Goal: Task Accomplishment & Management: Complete application form

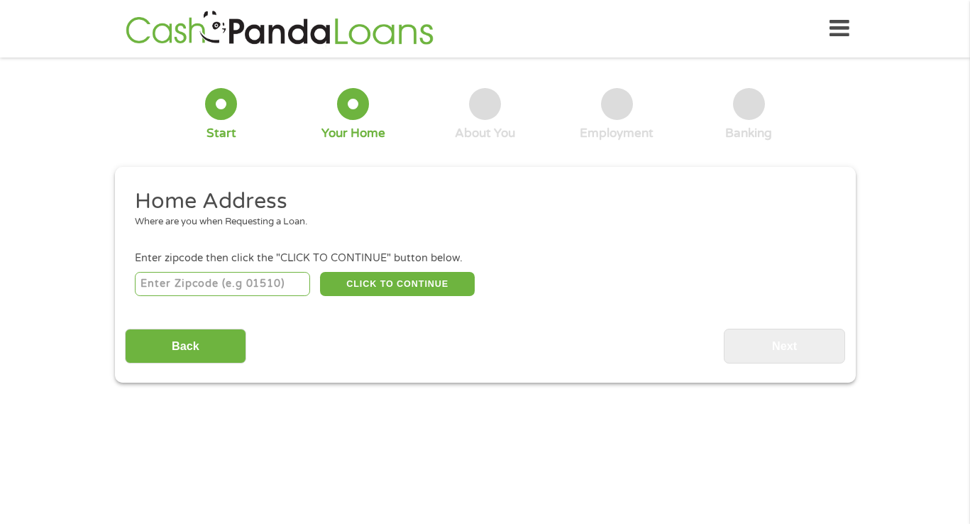
scroll to position [4, 0]
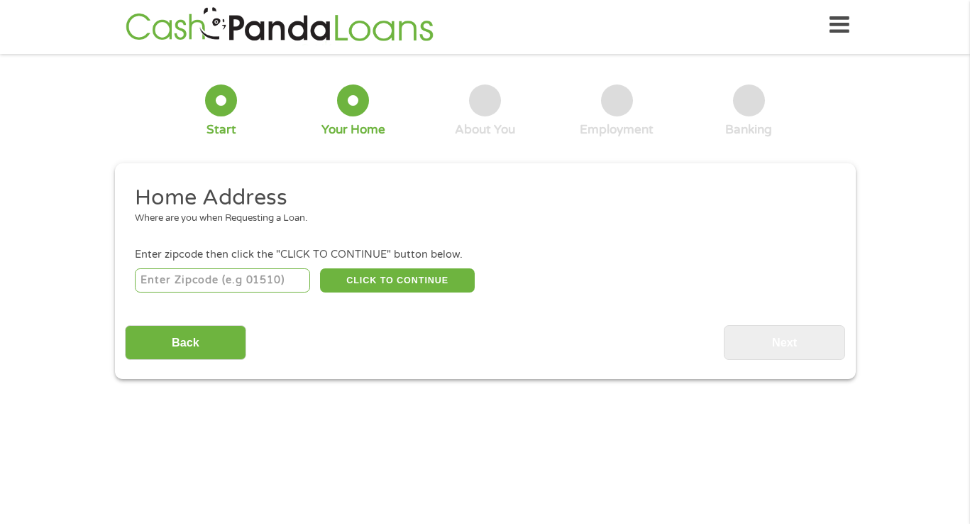
click at [198, 282] on input "number" at bounding box center [222, 280] width 175 height 24
type input "07419"
click at [375, 278] on button "CLICK TO CONTINUE" at bounding box center [397, 280] width 155 height 24
type input "07419"
type input "[GEOGRAPHIC_DATA]"
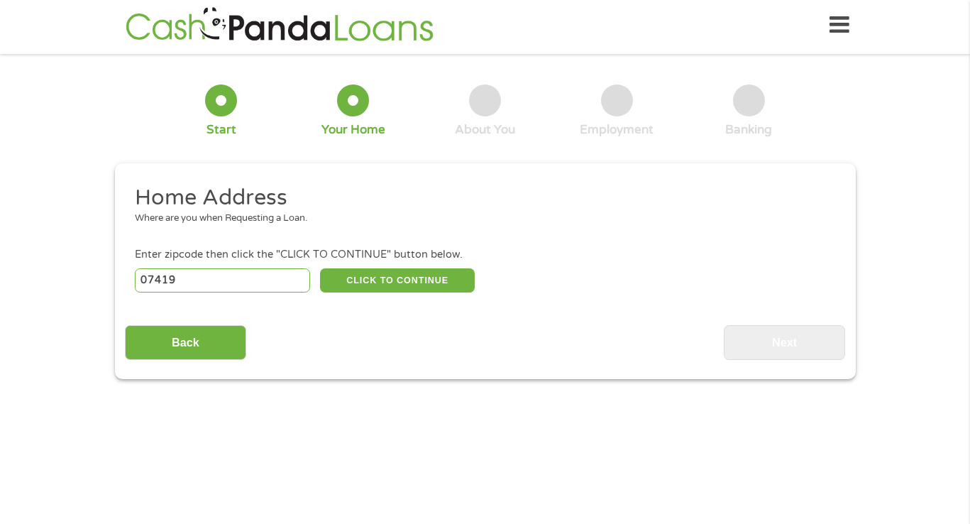
select select "[US_STATE]"
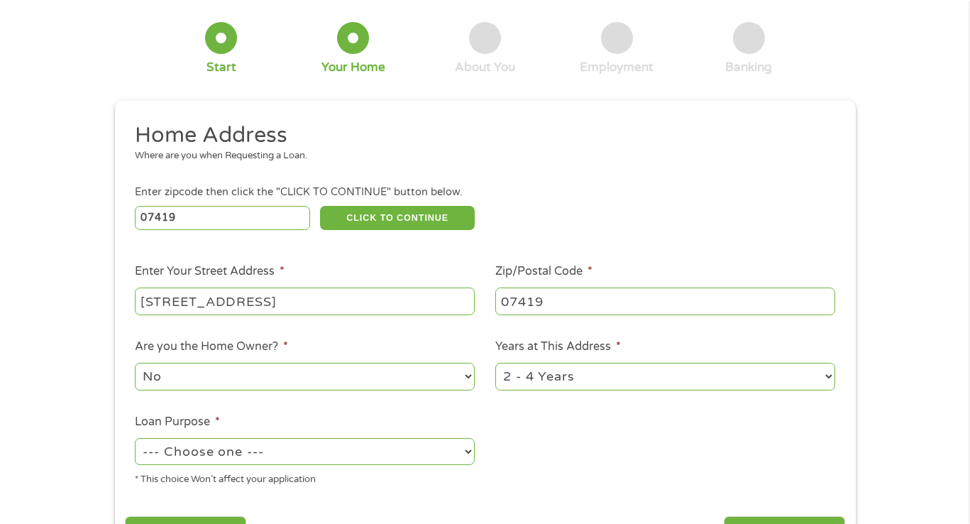
scroll to position [69, 0]
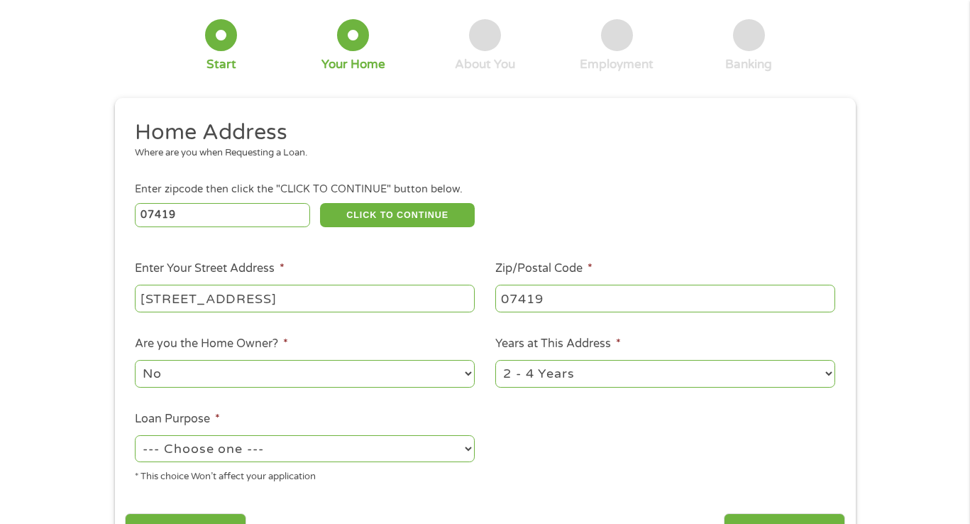
type input "[STREET_ADDRESS]"
select select "24months"
select select "paybills"
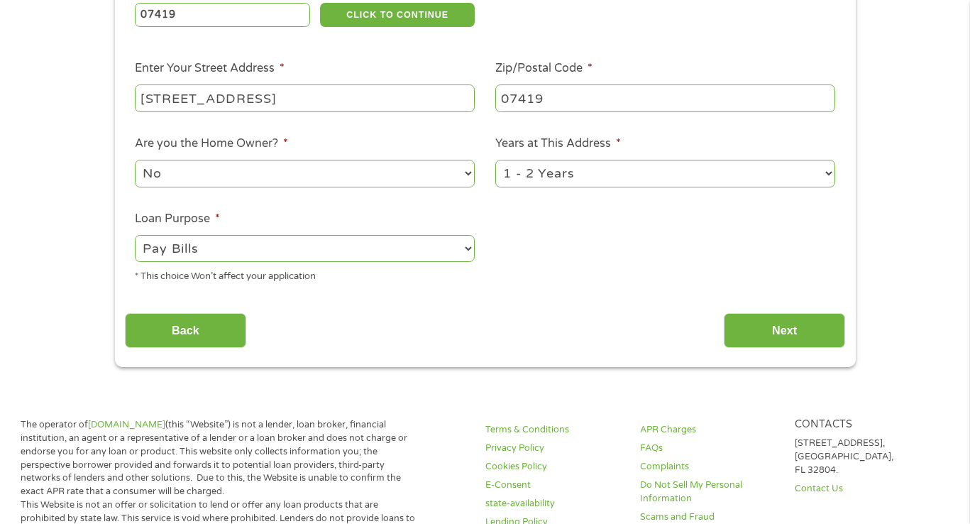
scroll to position [392, 0]
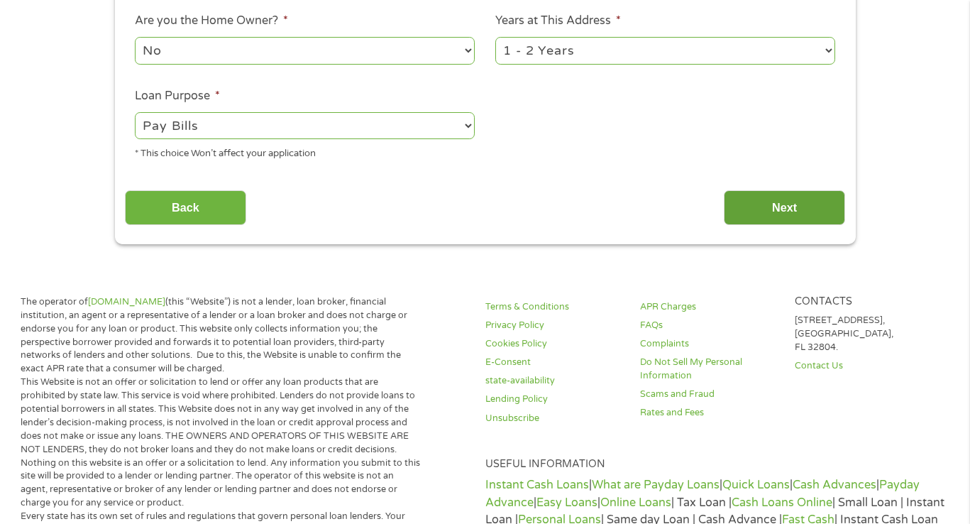
click at [772, 190] on input "Next" at bounding box center [784, 207] width 121 height 35
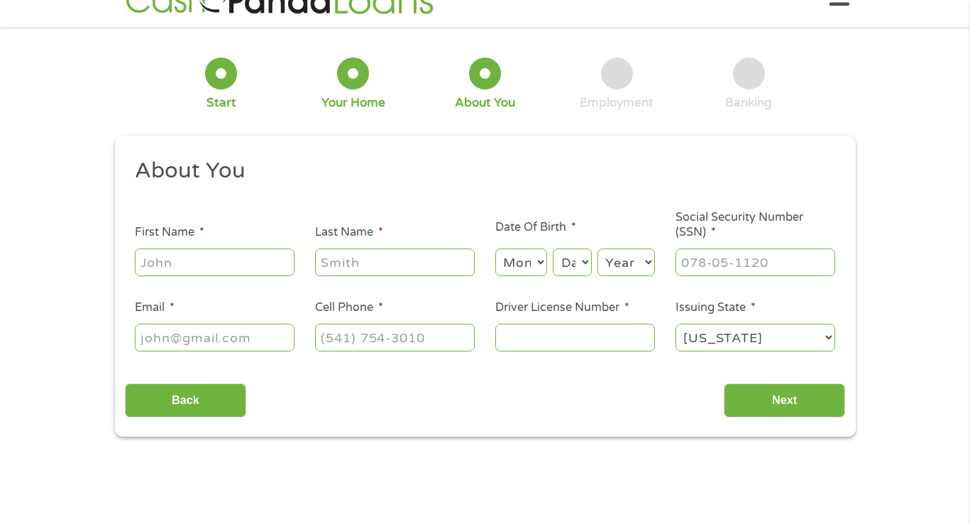
scroll to position [4, 0]
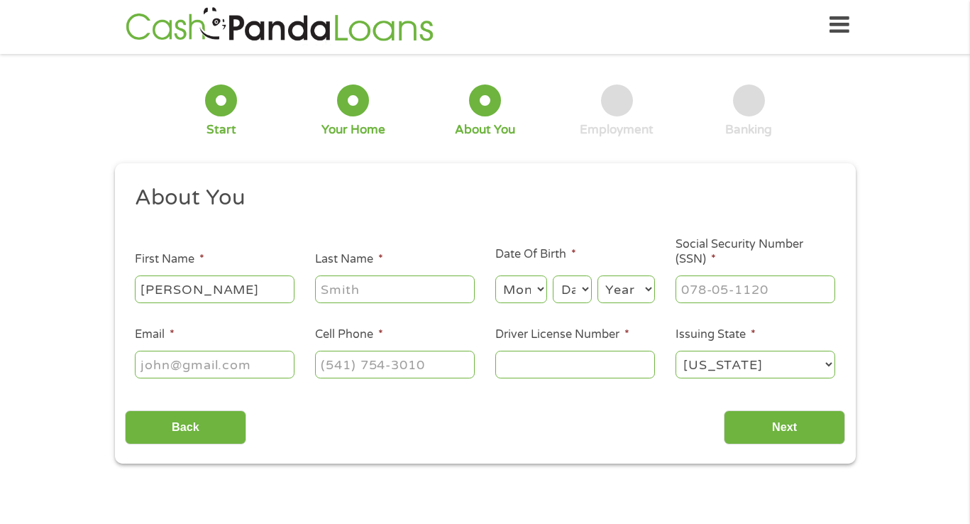
type input "[PERSON_NAME]"
select select "6"
select select "18"
select select "1974"
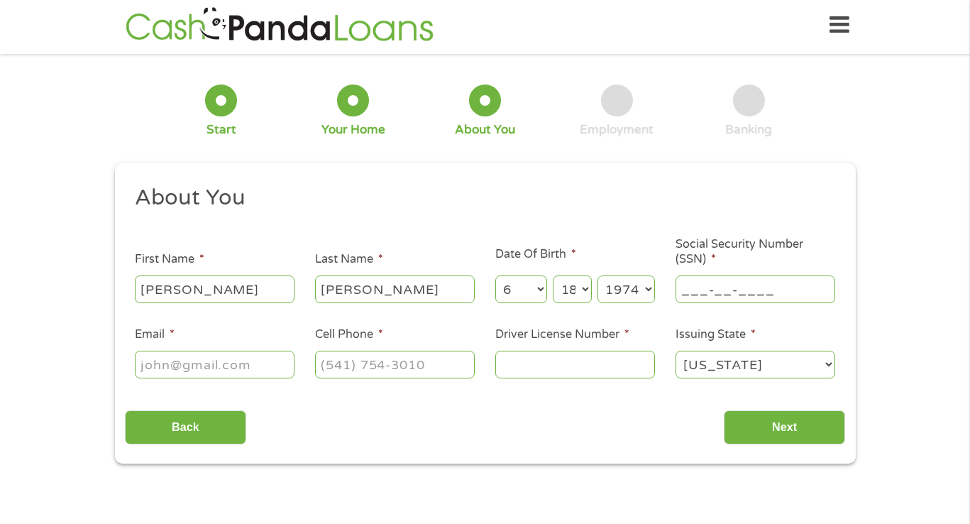
click at [706, 294] on input "___-__-____" at bounding box center [755, 288] width 160 height 27
type input "157-62-8108"
type input "[EMAIL_ADDRESS][DOMAIN_NAME]"
type input "[PHONE_NUMBER]"
click at [521, 365] on input "Driver License Number *" at bounding box center [575, 363] width 160 height 27
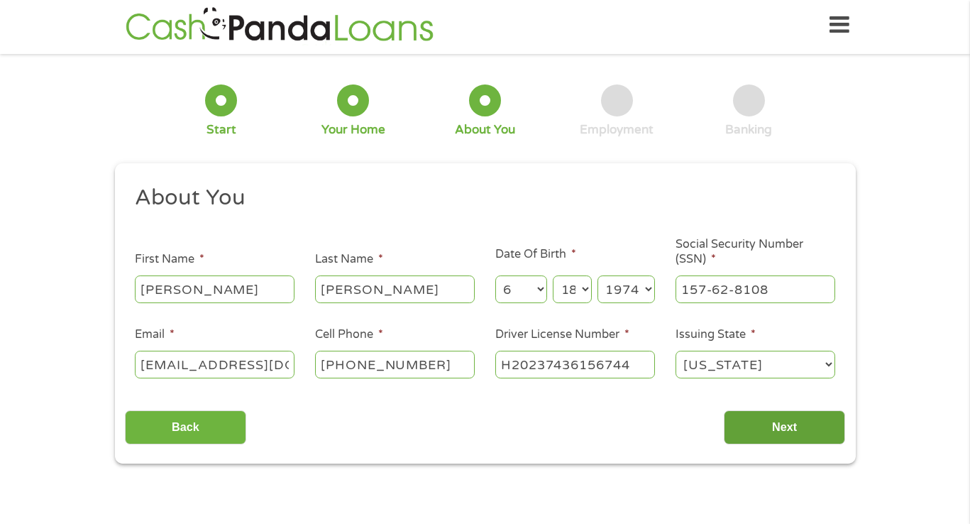
type input "H20237436156744"
click at [790, 421] on input "Next" at bounding box center [784, 427] width 121 height 35
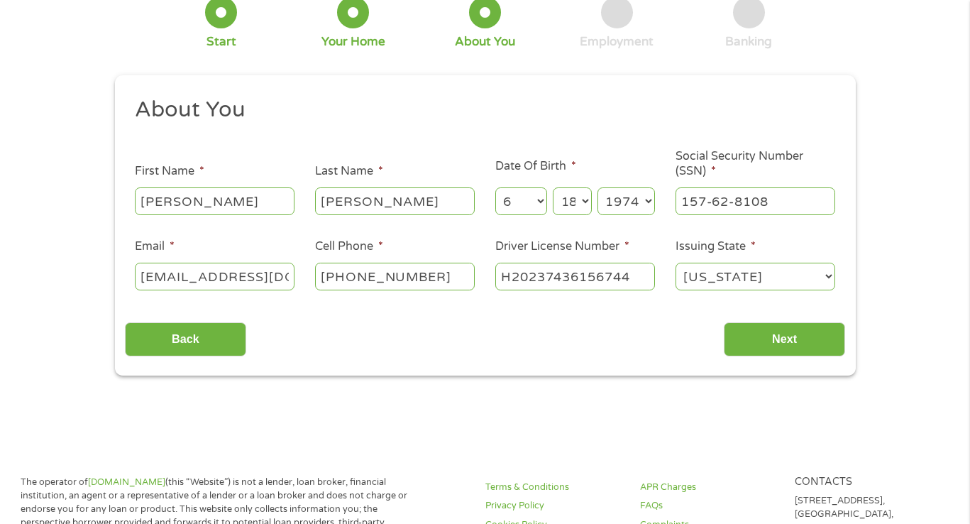
scroll to position [69, 0]
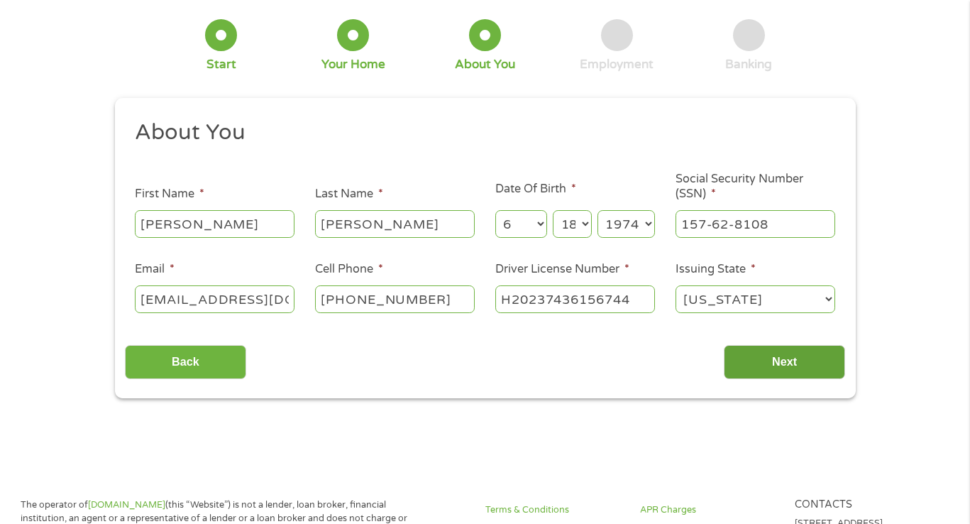
click at [755, 358] on input "Next" at bounding box center [784, 362] width 121 height 35
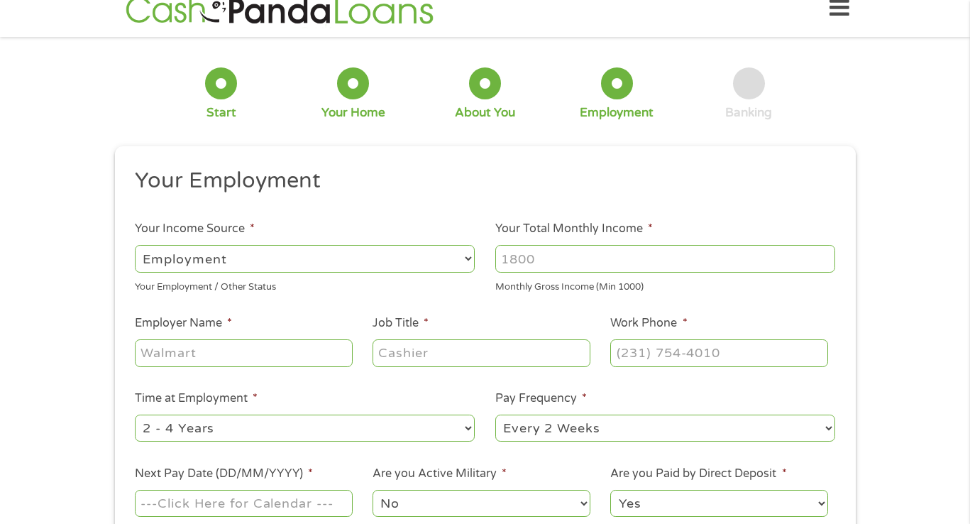
scroll to position [148, 0]
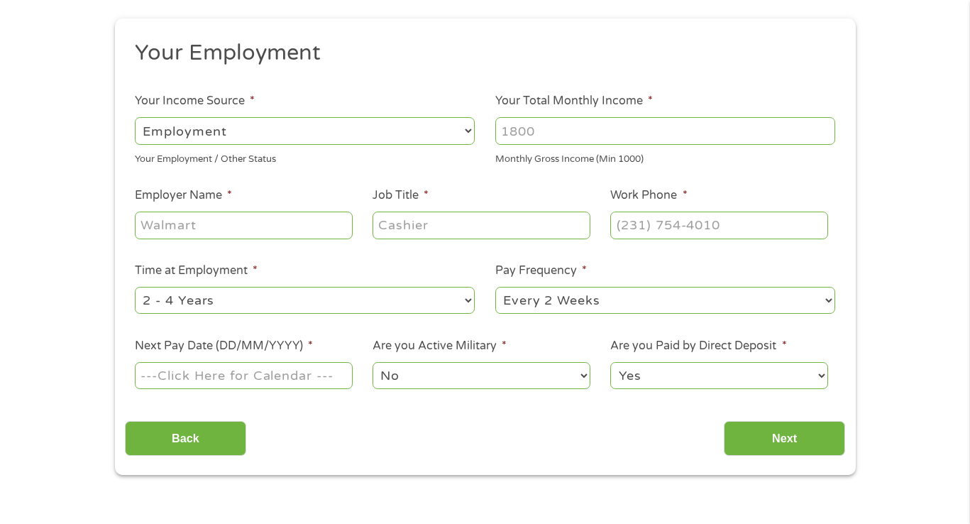
select select "12months"
click at [260, 370] on input "Next Pay Date (DD/MM/YYYY) *" at bounding box center [243, 375] width 217 height 27
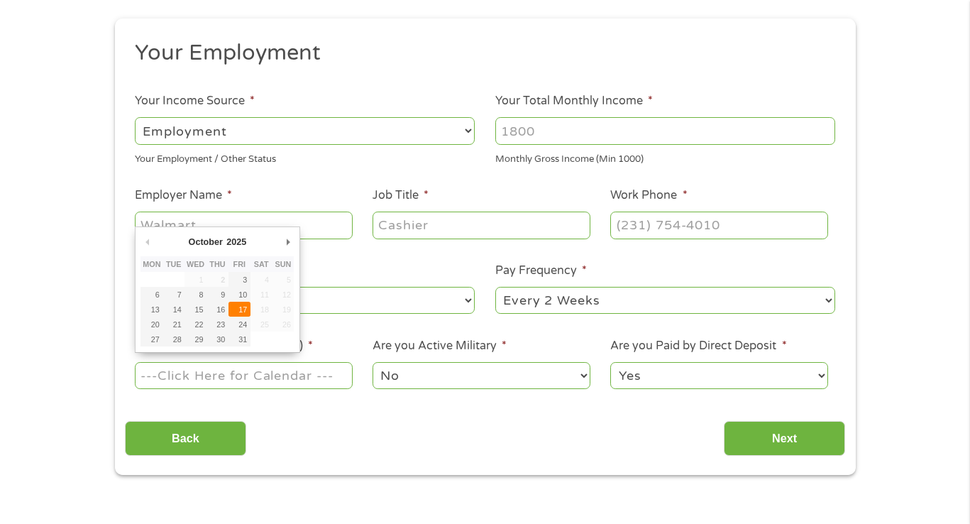
type input "[DATE]"
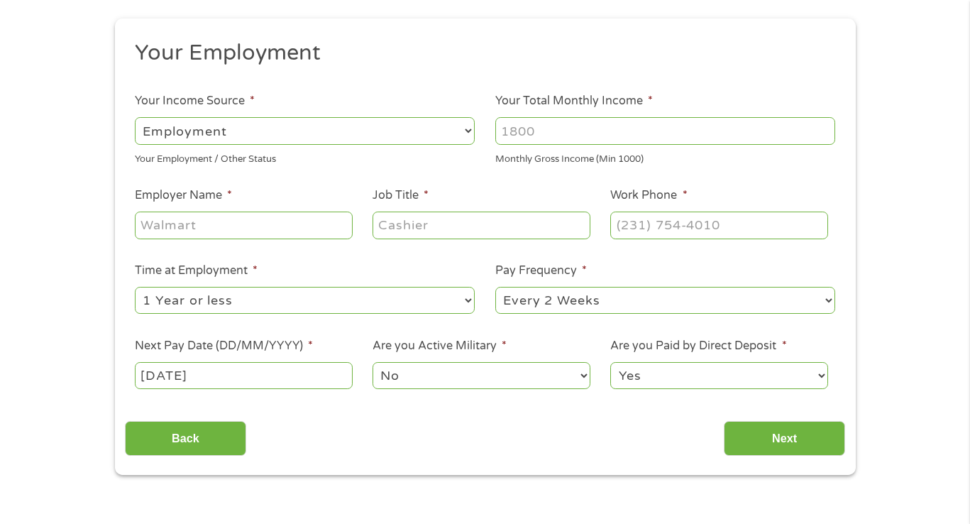
click at [194, 231] on input "Employer Name *" at bounding box center [243, 224] width 217 height 27
type input "Ethos"
type input "asst operations manager"
type input "(866) ___-____"
type input "(___) ___-____"
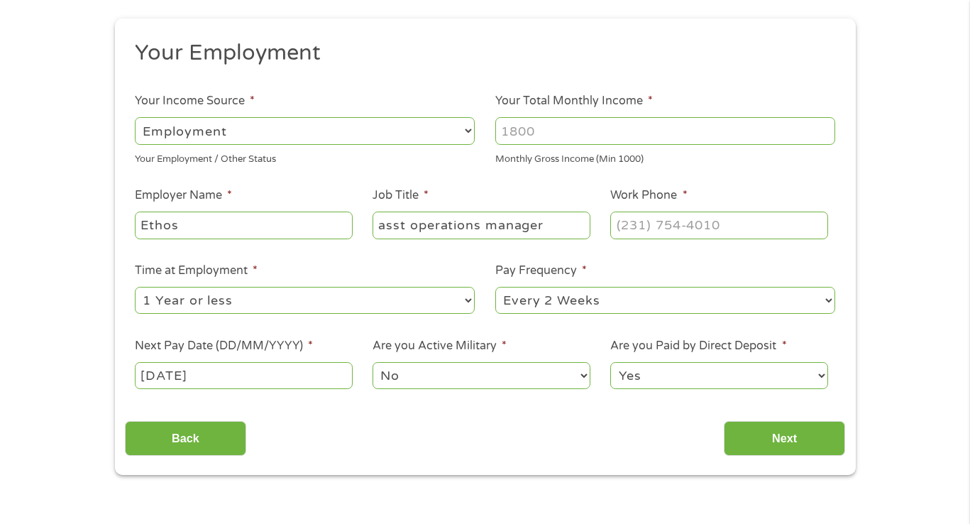
type input "(___) ___-____"
type input "(866) 783-____"
type input "(___) ___-____"
click at [697, 221] on input "(___) ___-____" at bounding box center [718, 224] width 217 height 27
type input "(___) ___-____"
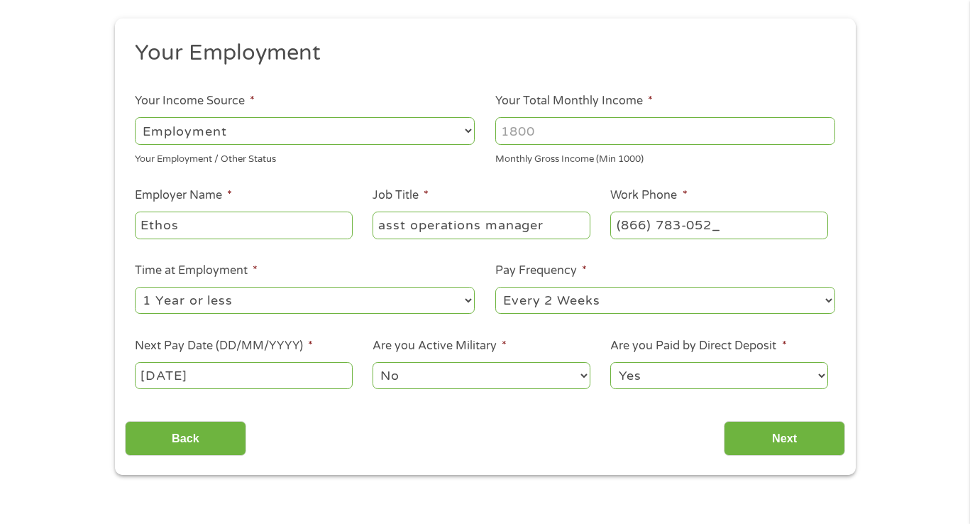
type input "[PHONE_NUMBER]"
click at [769, 434] on input "Next" at bounding box center [784, 438] width 121 height 35
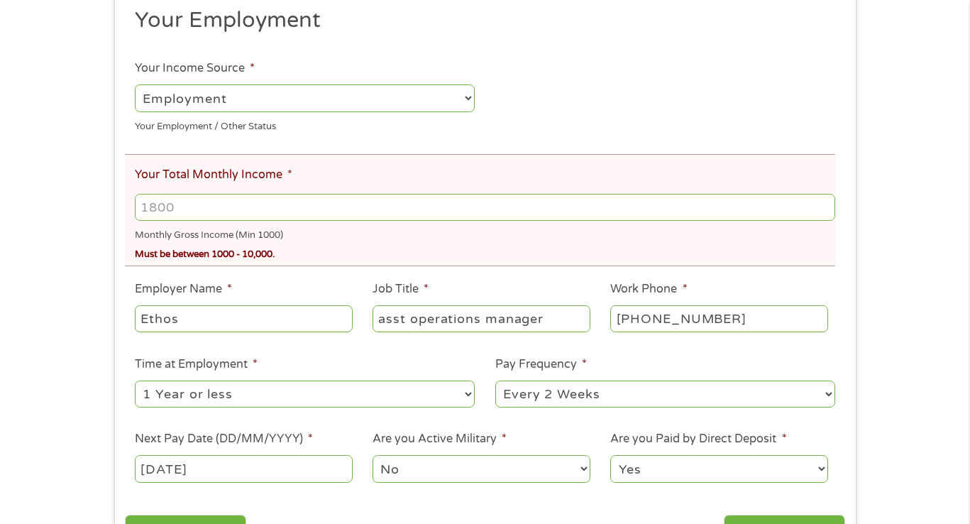
scroll to position [237, 0]
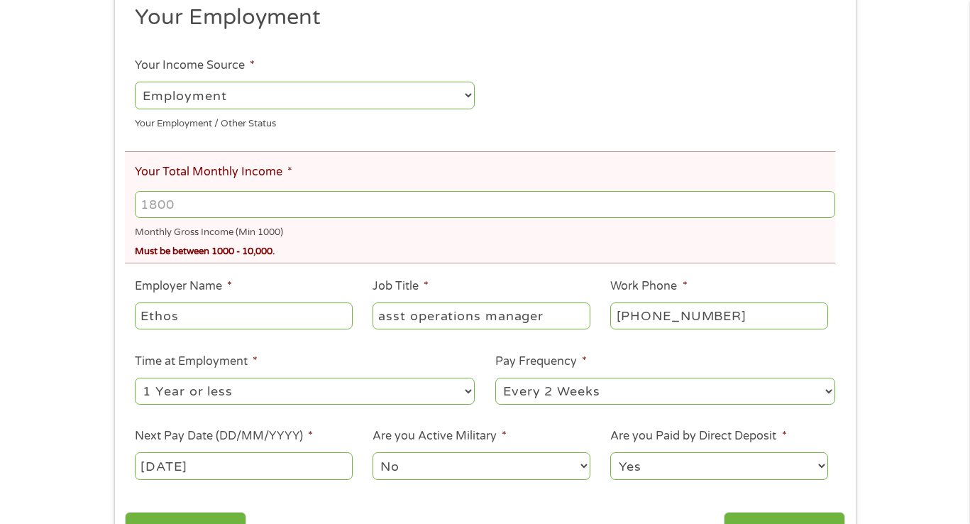
click at [265, 193] on input "Your Total Monthly Income *" at bounding box center [485, 204] width 700 height 27
type input "3"
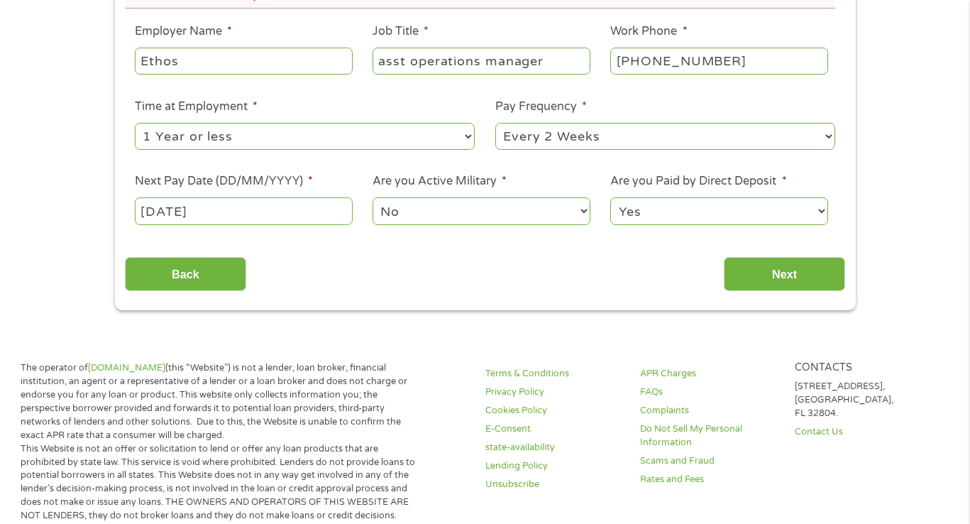
scroll to position [656, 0]
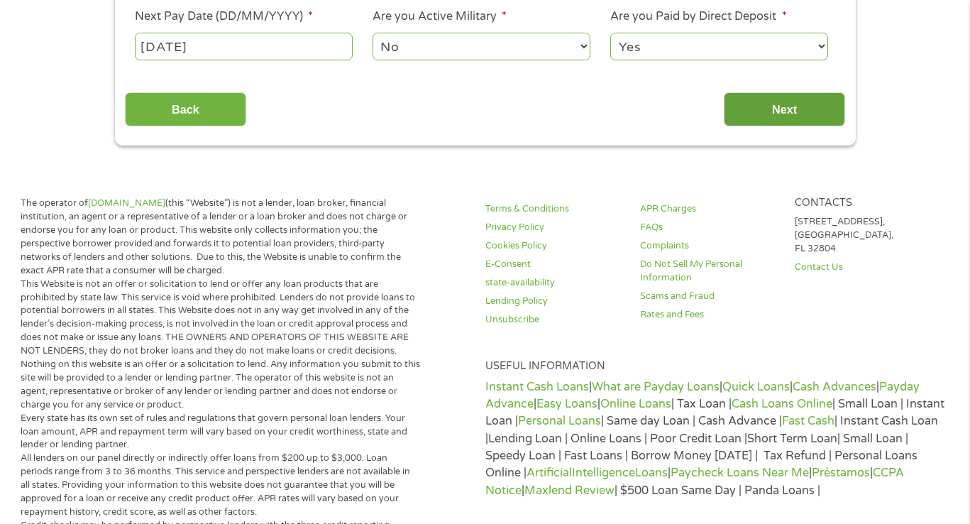
type input "4200"
click at [776, 96] on input "Next" at bounding box center [784, 109] width 121 height 35
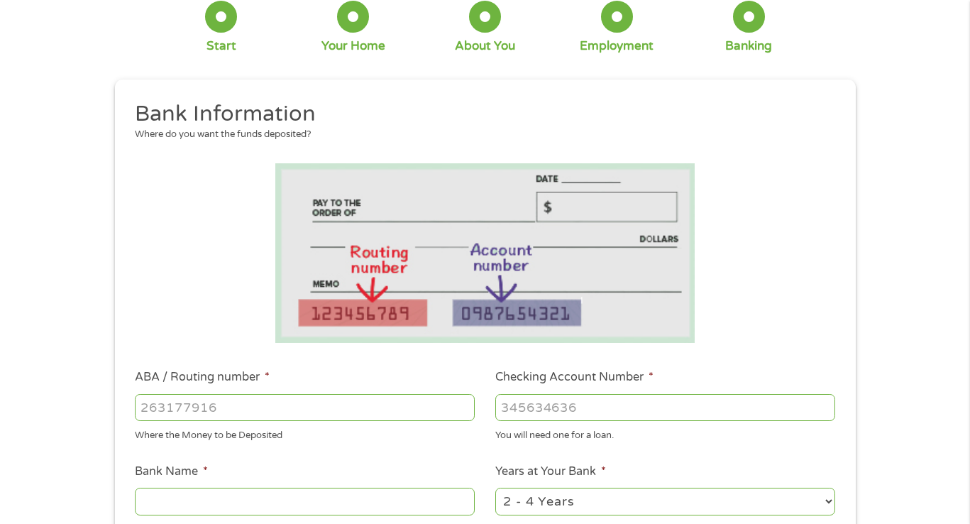
scroll to position [90, 0]
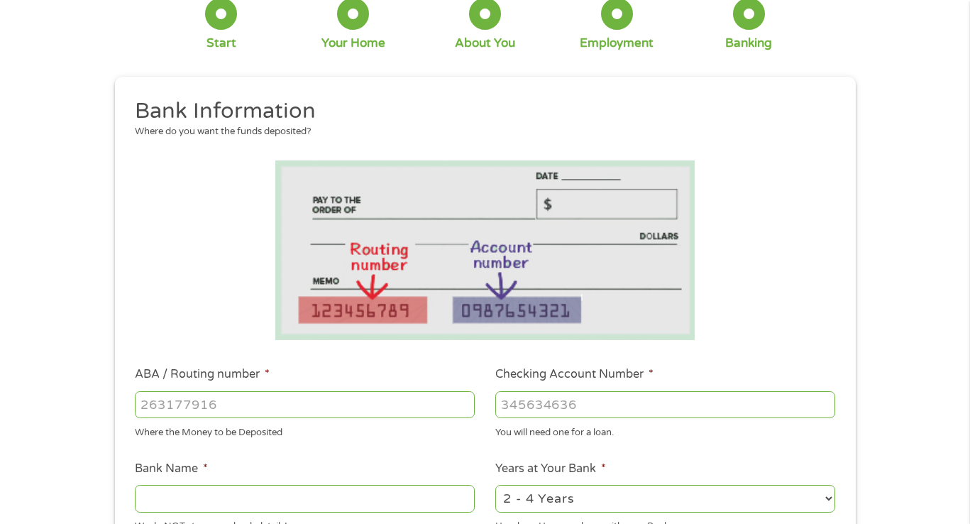
click at [251, 402] on input "ABA / Routing number *" at bounding box center [305, 404] width 340 height 27
type input "021200025"
type input "[PERSON_NAME] FARGO BANK"
type input "021200025"
click at [533, 404] on input "Checking Account Number *" at bounding box center [665, 404] width 340 height 27
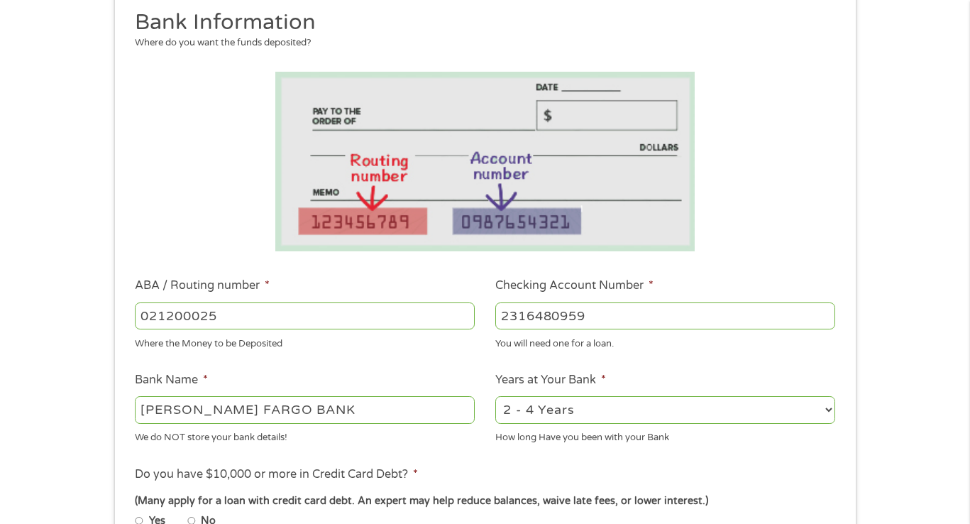
scroll to position [189, 0]
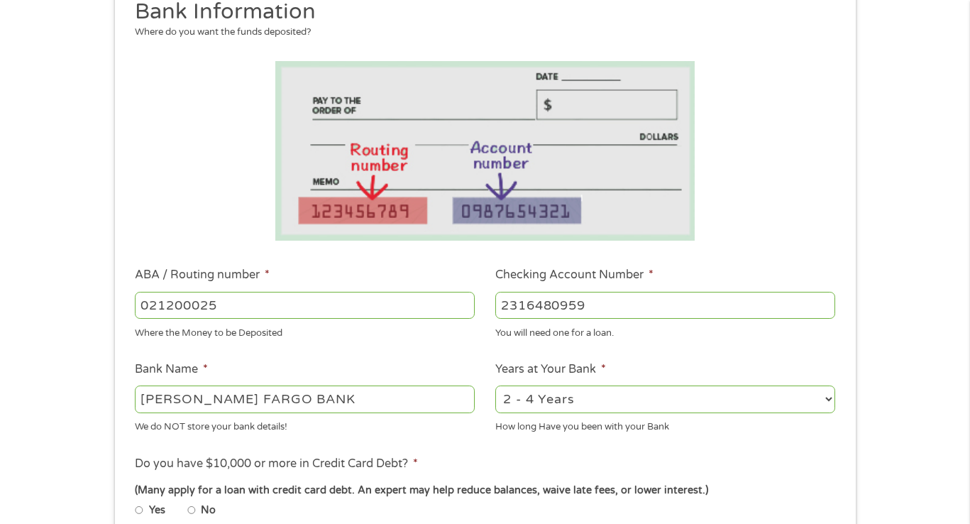
type input "2316480959"
select select "60months"
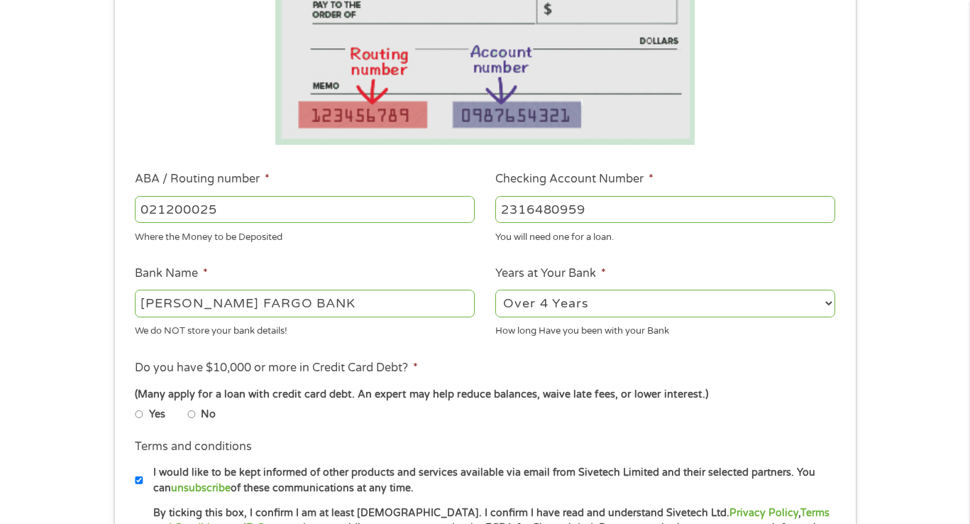
scroll to position [353, 0]
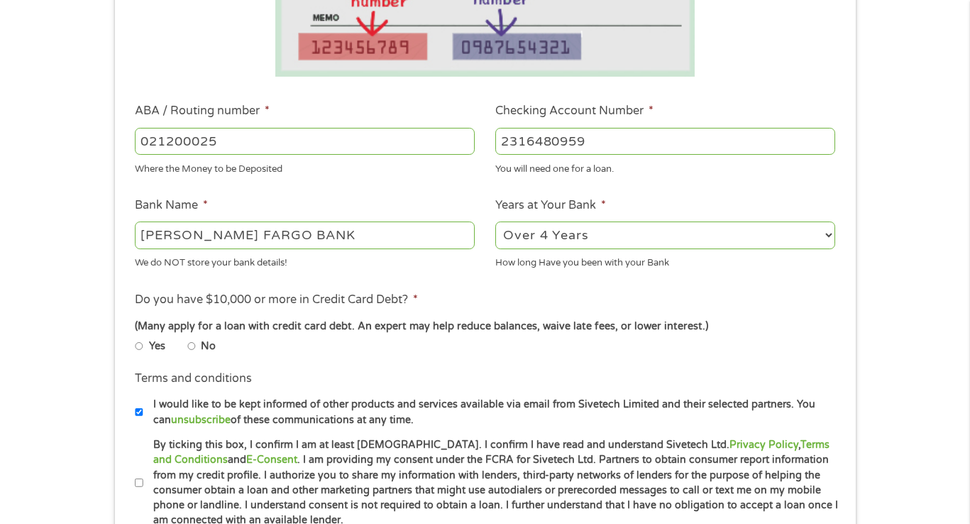
click at [193, 346] on input "No" at bounding box center [191, 346] width 9 height 9
radio input "true"
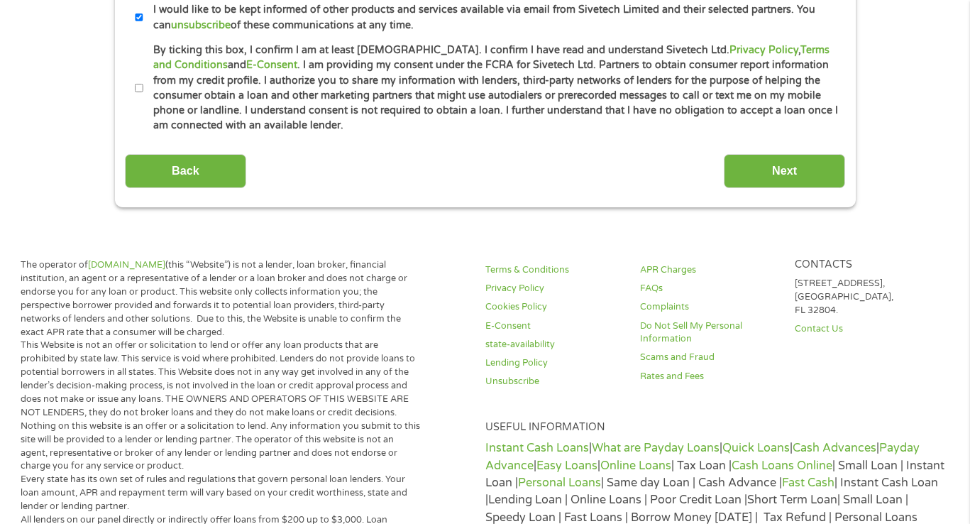
scroll to position [684, 0]
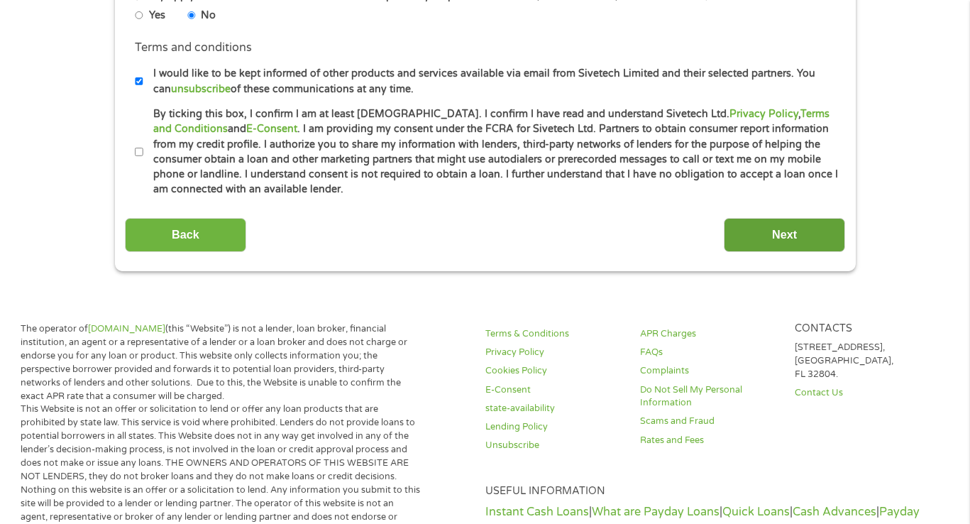
click at [775, 228] on input "Next" at bounding box center [784, 235] width 121 height 35
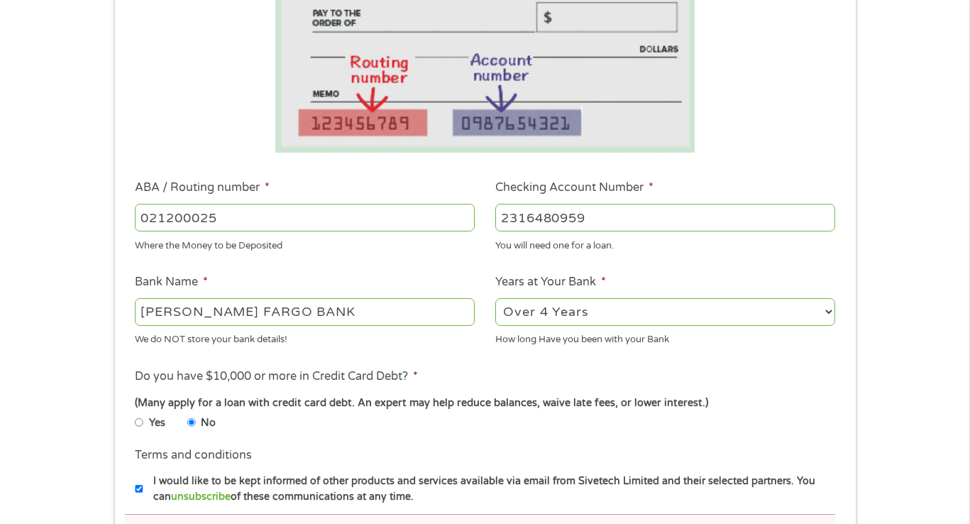
scroll to position [582, 0]
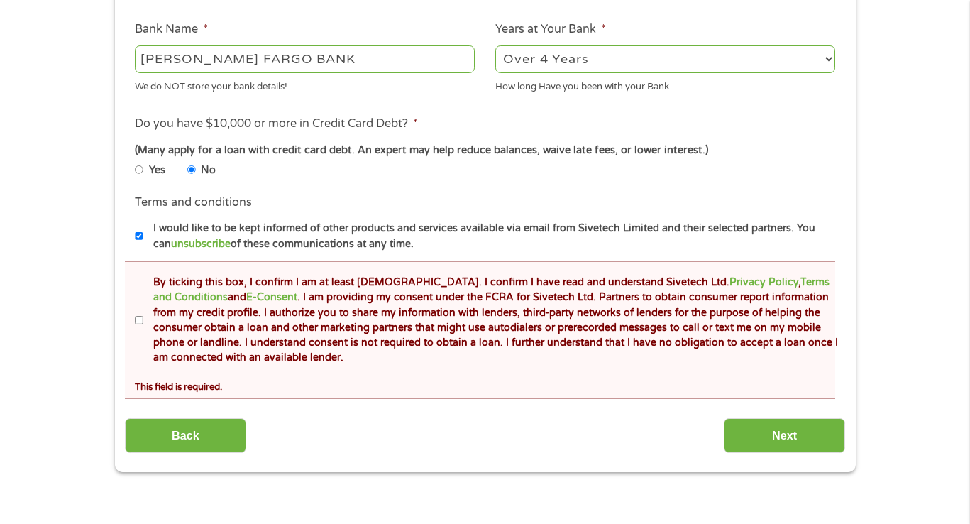
click at [138, 316] on input "By ticking this box, I confirm I am at least [DEMOGRAPHIC_DATA]. I confirm I ha…" at bounding box center [139, 320] width 9 height 9
checkbox input "true"
click at [787, 436] on input "Next" at bounding box center [784, 435] width 121 height 35
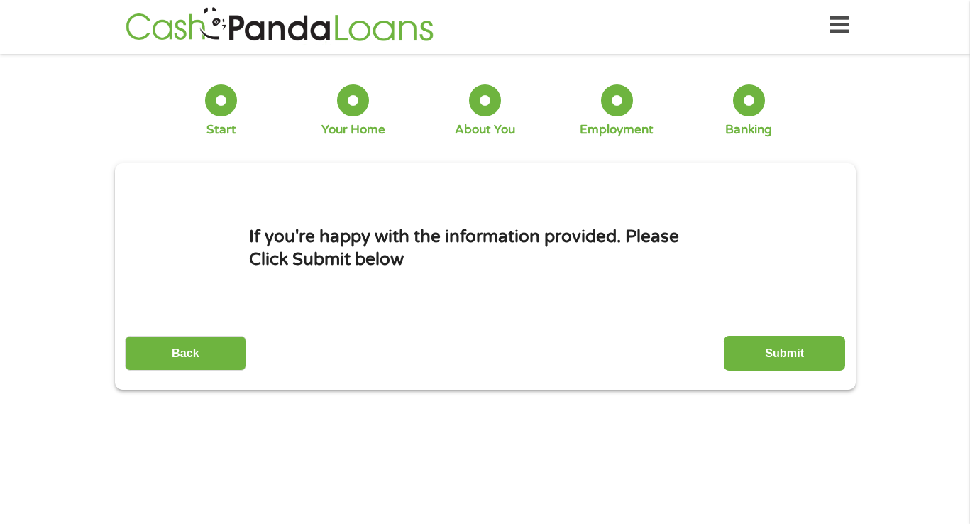
scroll to position [6, 0]
click at [761, 365] on input "Submit" at bounding box center [784, 353] width 121 height 35
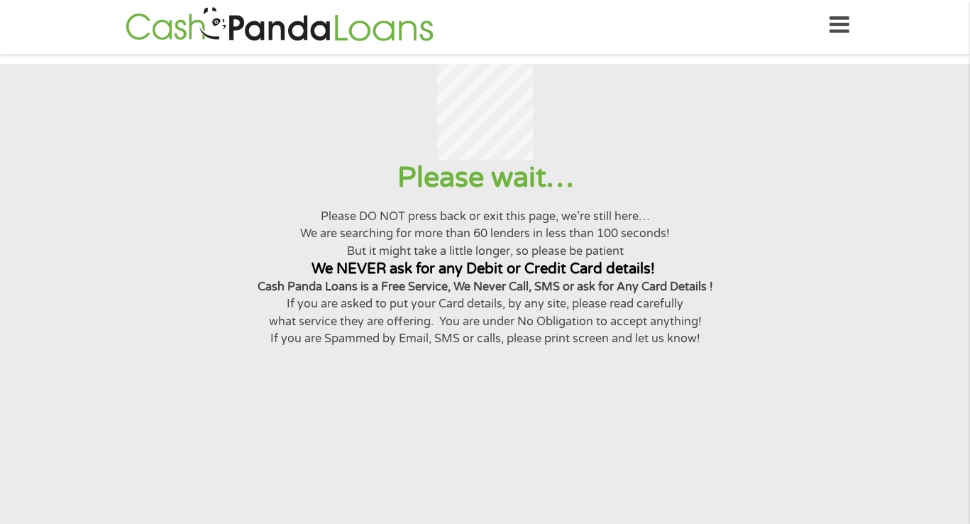
scroll to position [0, 0]
